Goal: Task Accomplishment & Management: Manage account settings

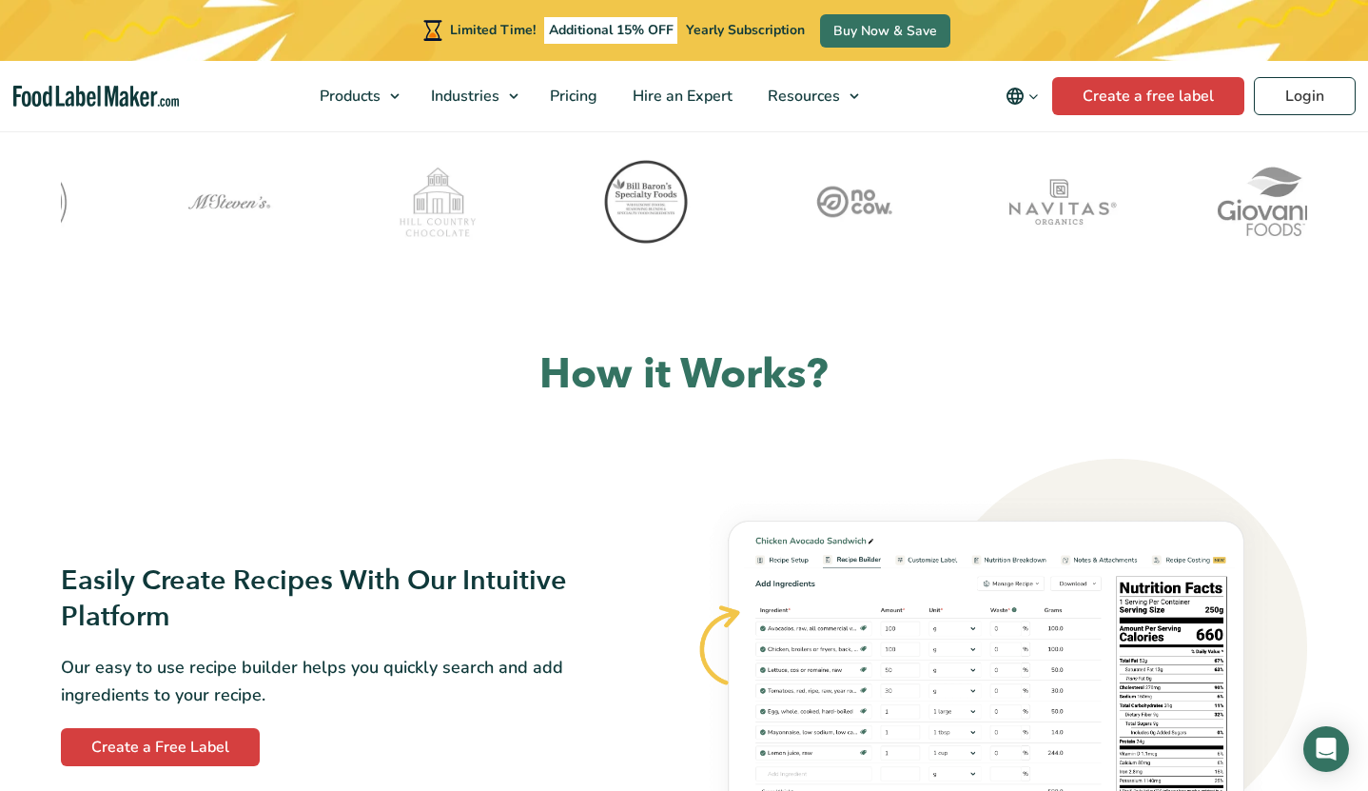
scroll to position [856, 0]
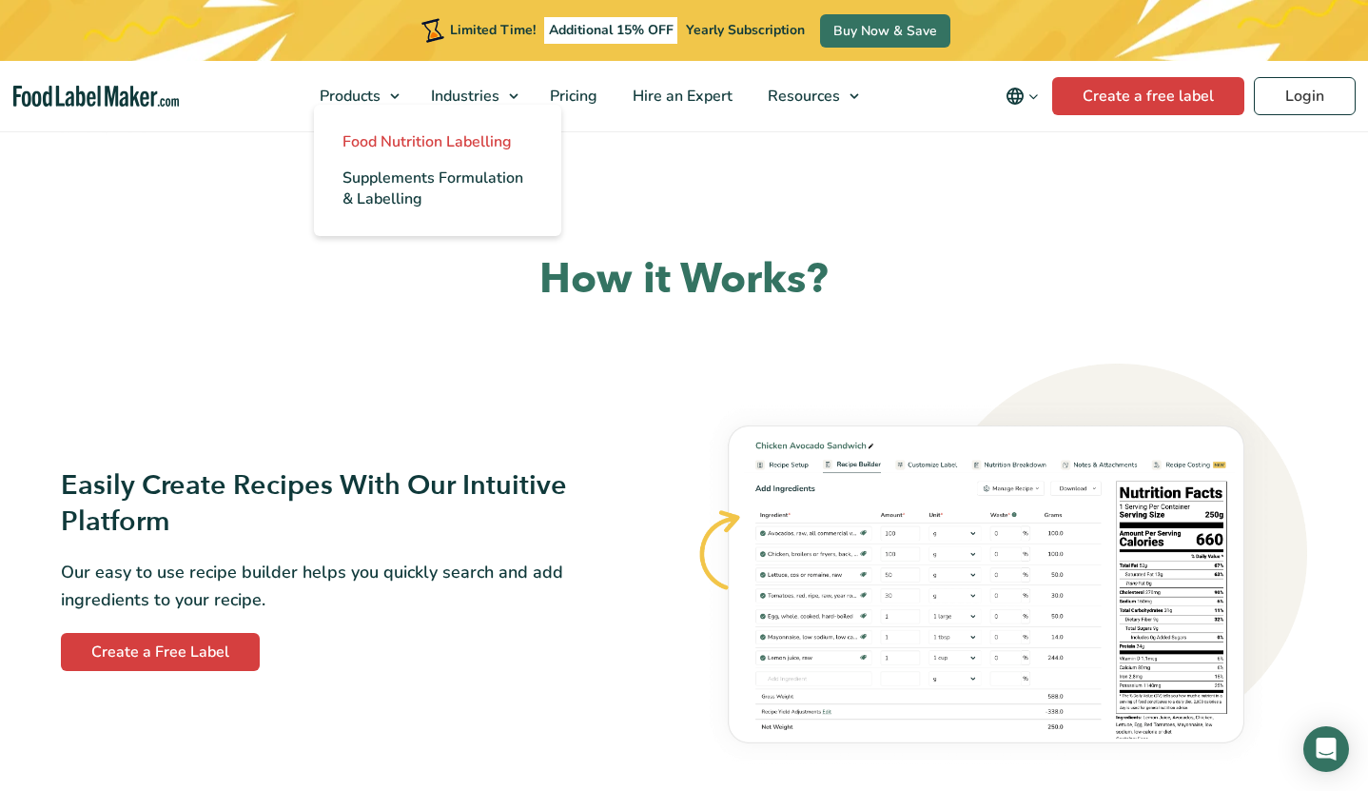
click at [391, 146] on span "Food Nutrition Labelling" at bounding box center [426, 141] width 169 height 21
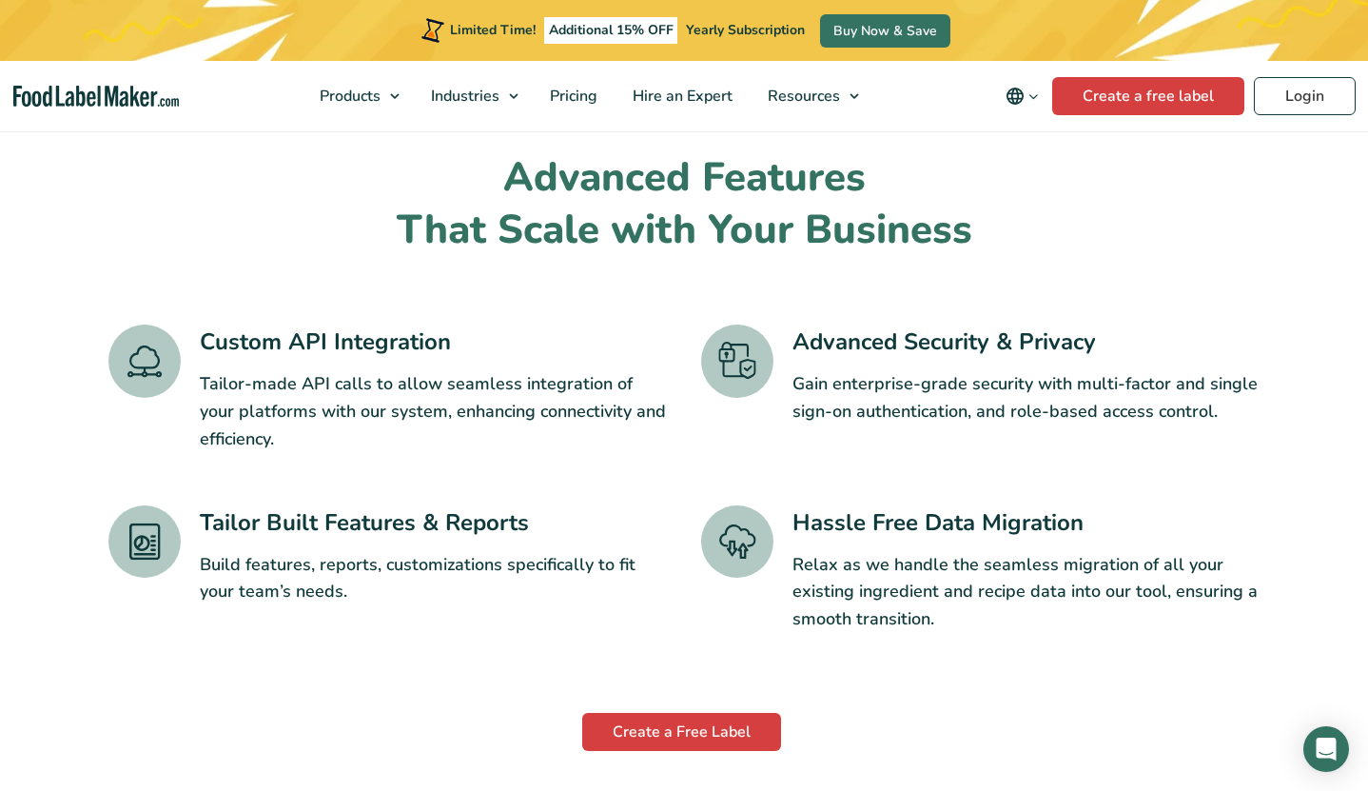
scroll to position [2283, 0]
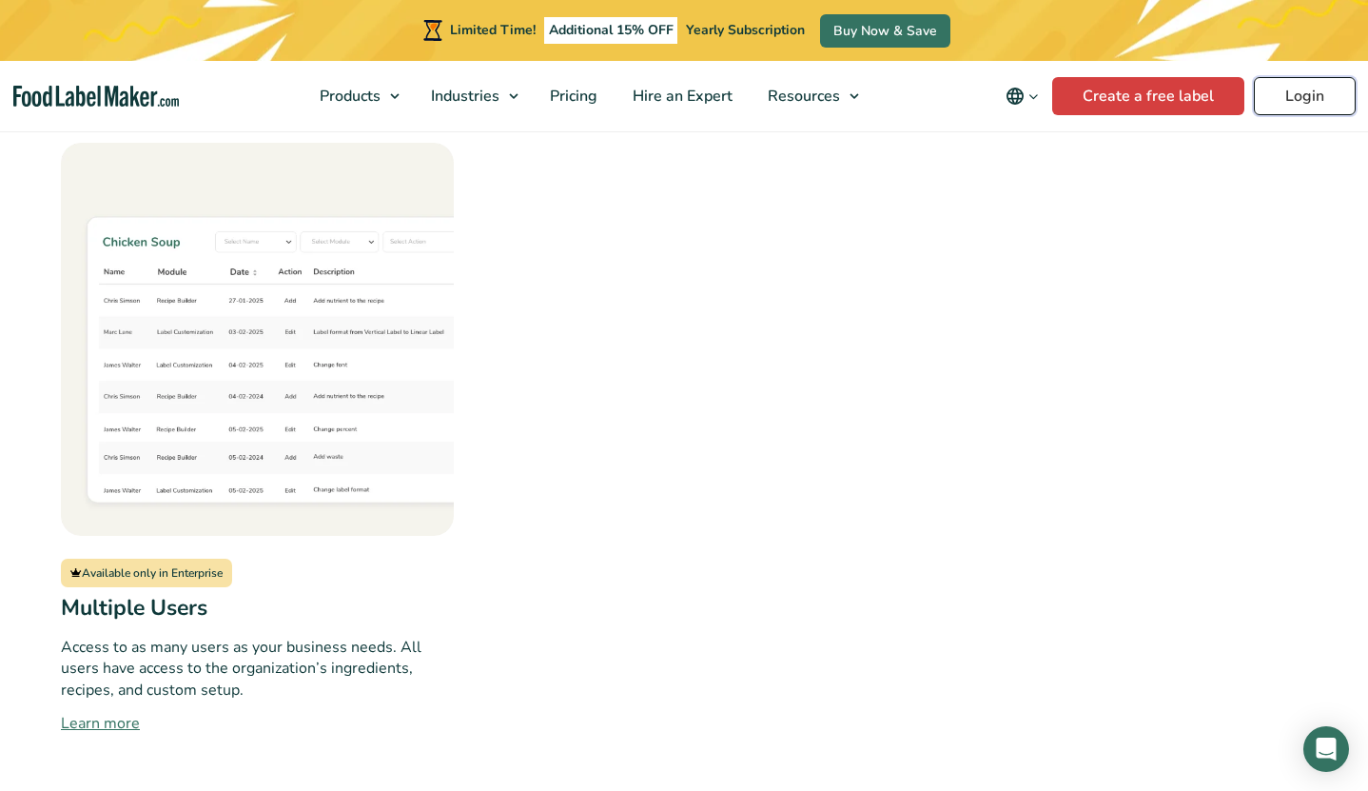
click at [1312, 105] on link "Login" at bounding box center [1305, 96] width 102 height 38
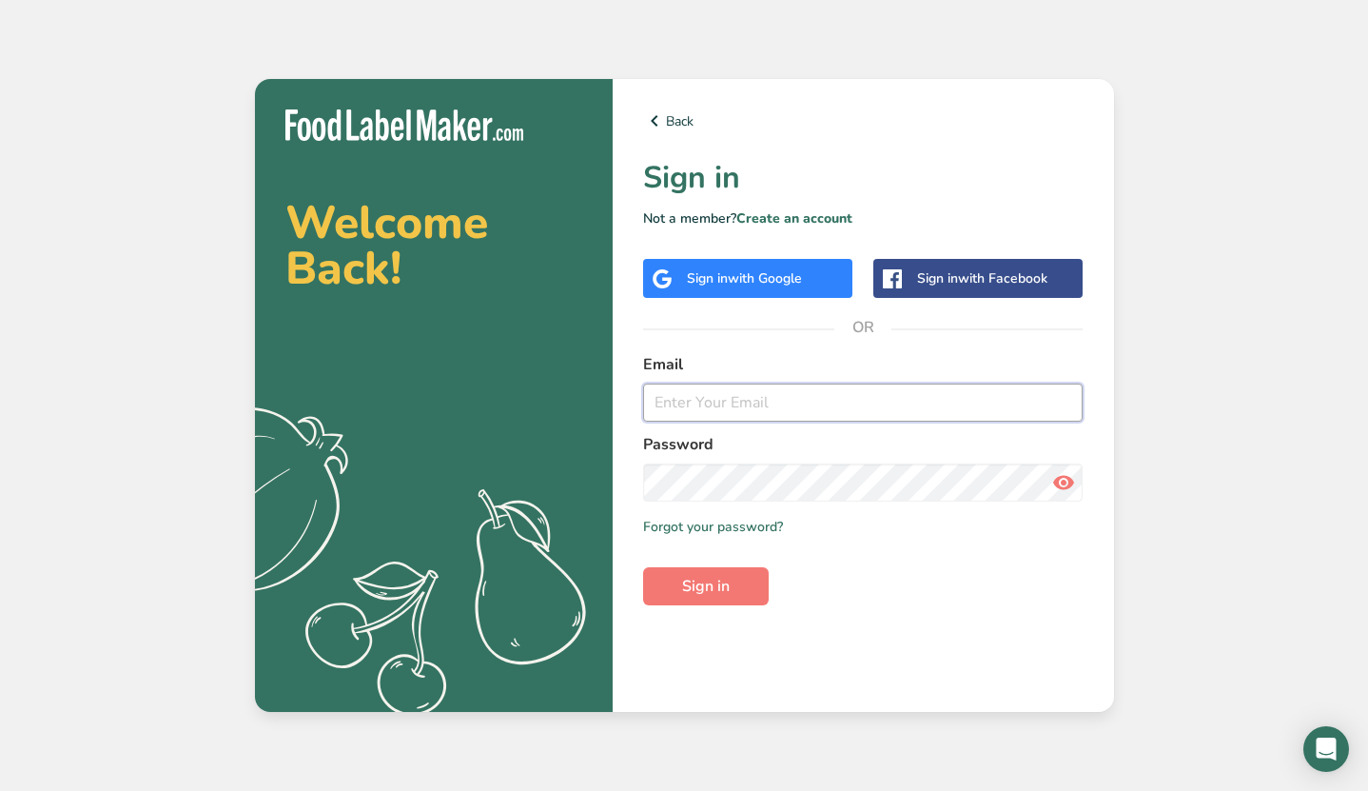
click at [710, 391] on input "email" at bounding box center [863, 402] width 440 height 38
type input "joel@trtoppers.com"
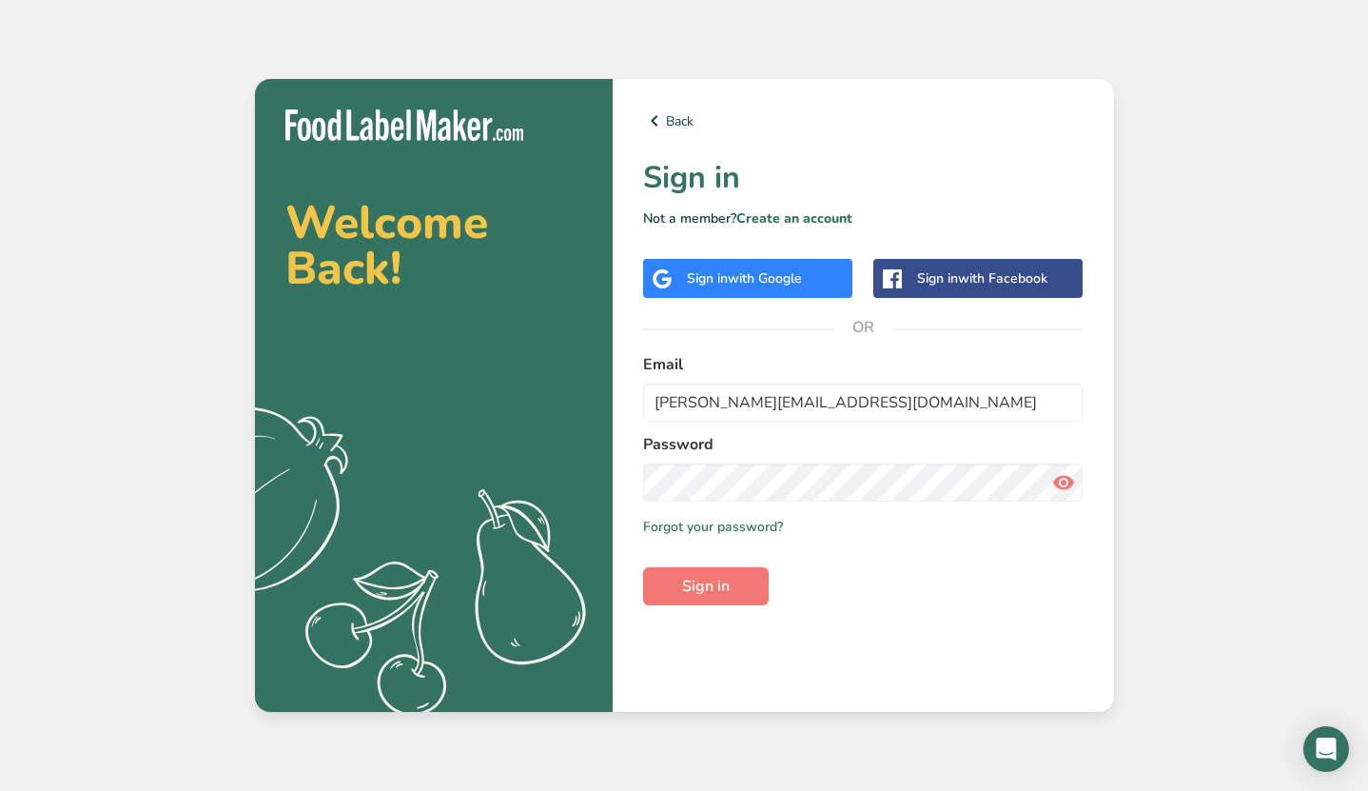
click at [1206, 402] on div "Welcome Back! .a{fill:#f5f3ed;} Back Sign in Not a member? Create an account Si…" at bounding box center [684, 395] width 1368 height 791
click at [748, 525] on link "Forgot your password?" at bounding box center [713, 527] width 140 height 20
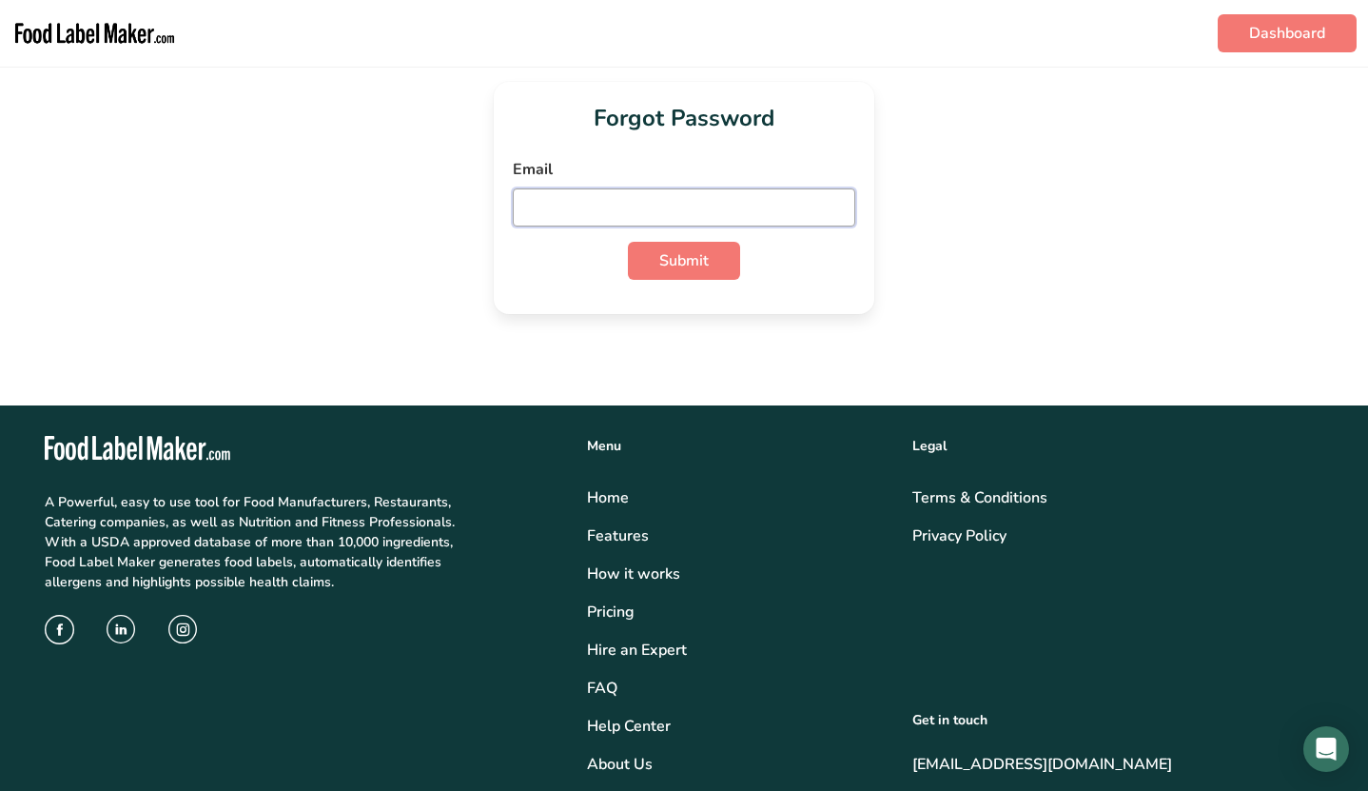
click at [550, 205] on input "email" at bounding box center [684, 207] width 342 height 38
type input "joel@trtoppers.com"
click at [681, 256] on span "Submit" at bounding box center [683, 260] width 49 height 23
click at [108, 44] on img "main navigation" at bounding box center [94, 33] width 166 height 51
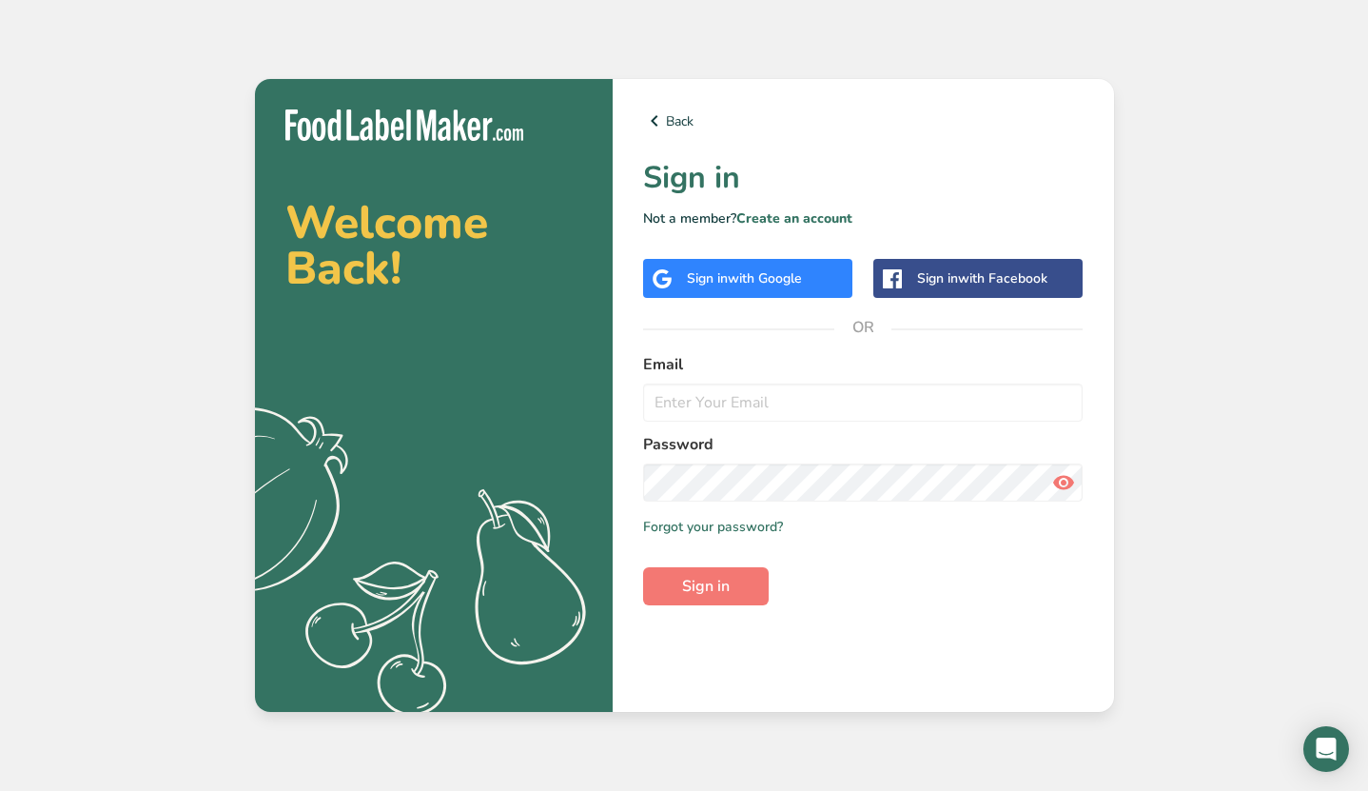
drag, startPoint x: 235, startPoint y: 93, endPoint x: 233, endPoint y: 106, distance: 12.5
drag, startPoint x: 144, startPoint y: 144, endPoint x: 147, endPoint y: 128, distance: 15.7
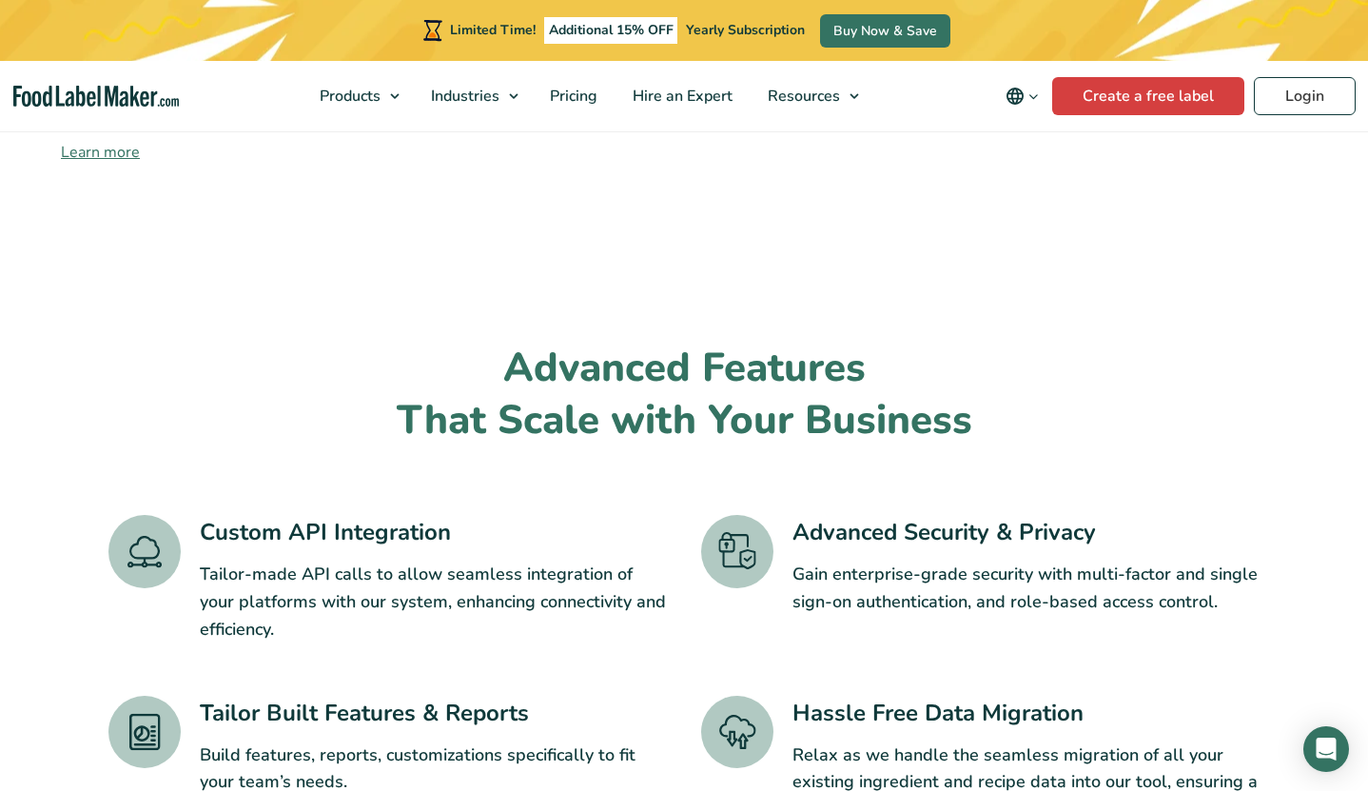
scroll to position [3139, 0]
